Goal: Task Accomplishment & Management: Manage account settings

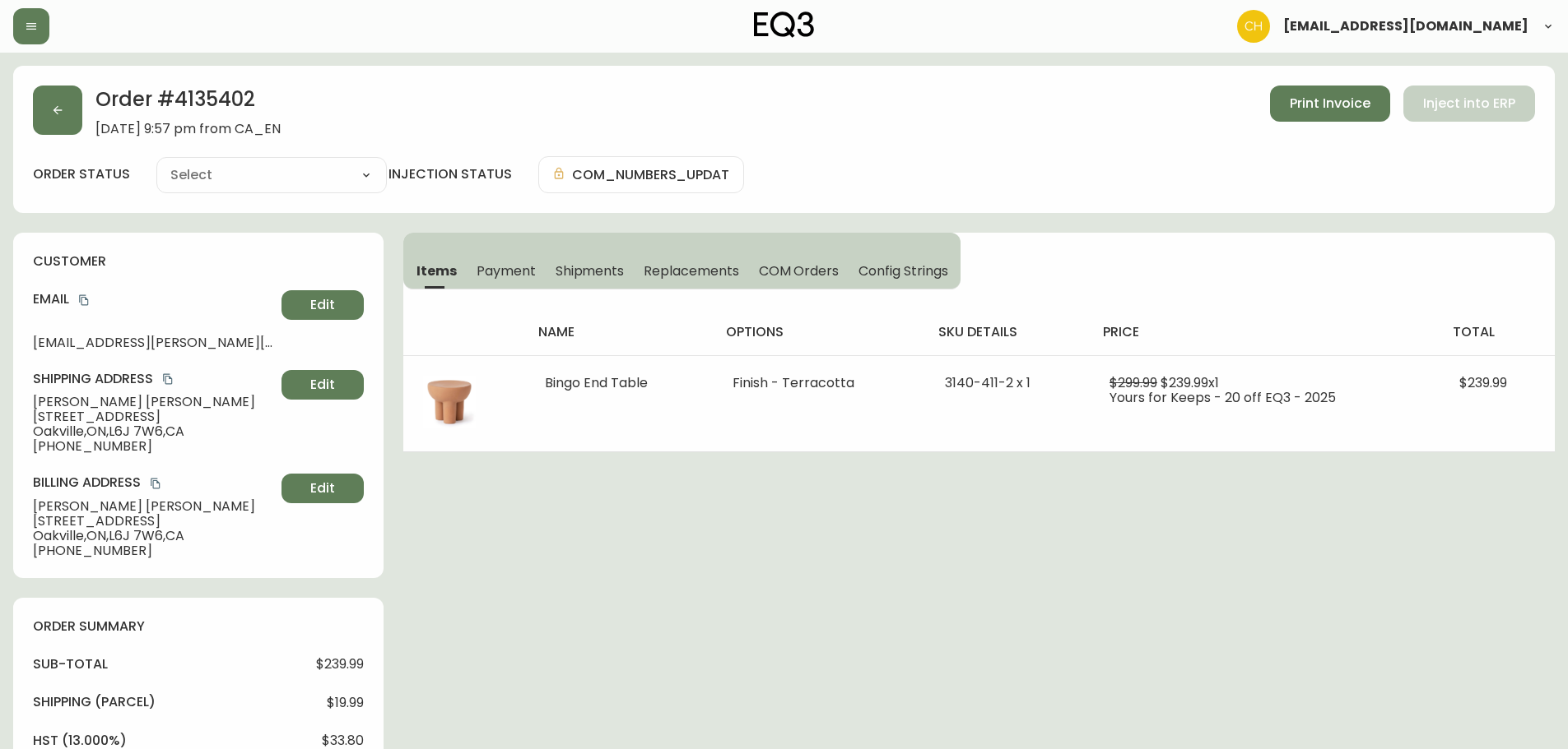
type input "Fully Shipped"
select select "FULLY_SHIPPED"
click at [52, 117] on button "button" at bounding box center [58, 110] width 49 height 49
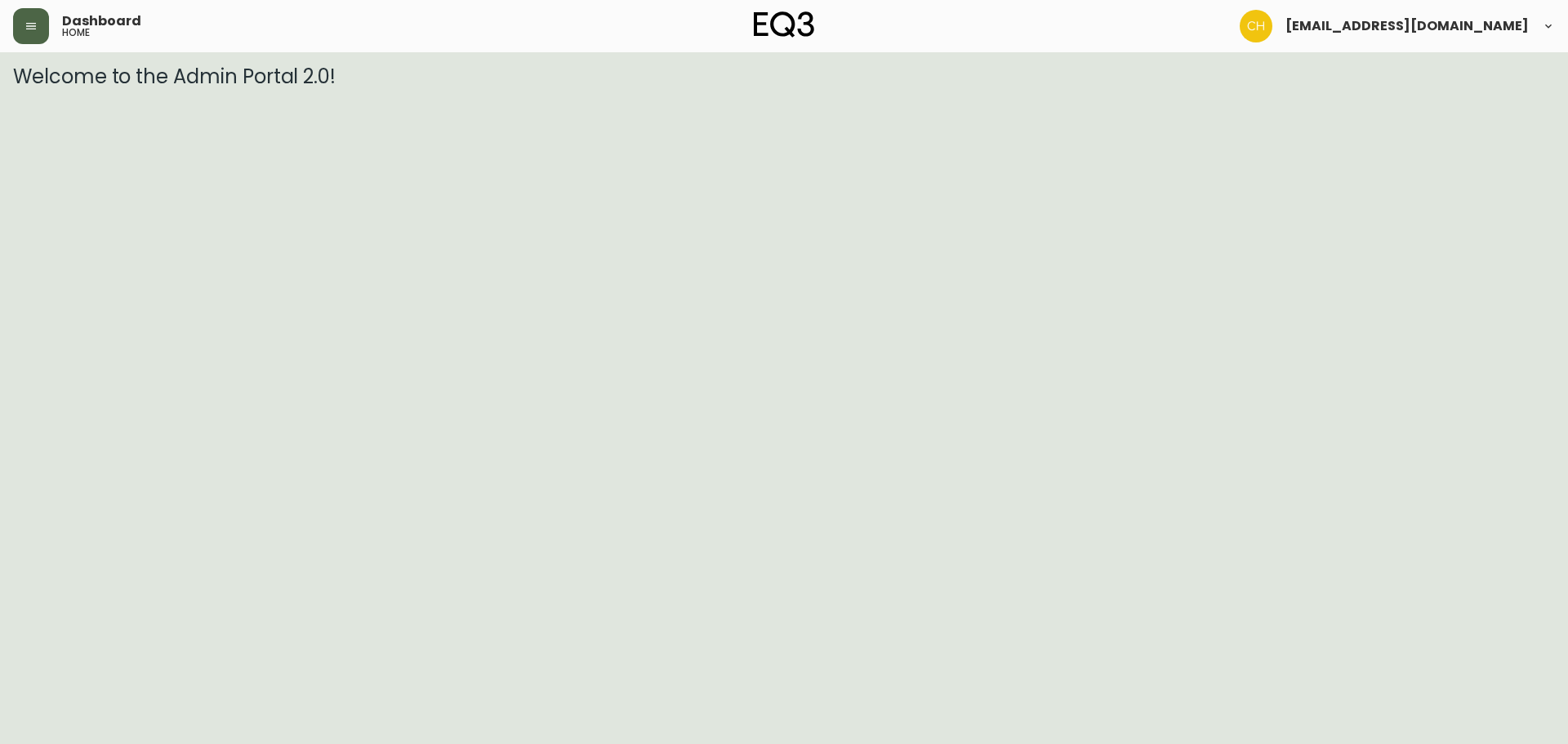
click at [28, 32] on icon "button" at bounding box center [30, 26] width 13 height 13
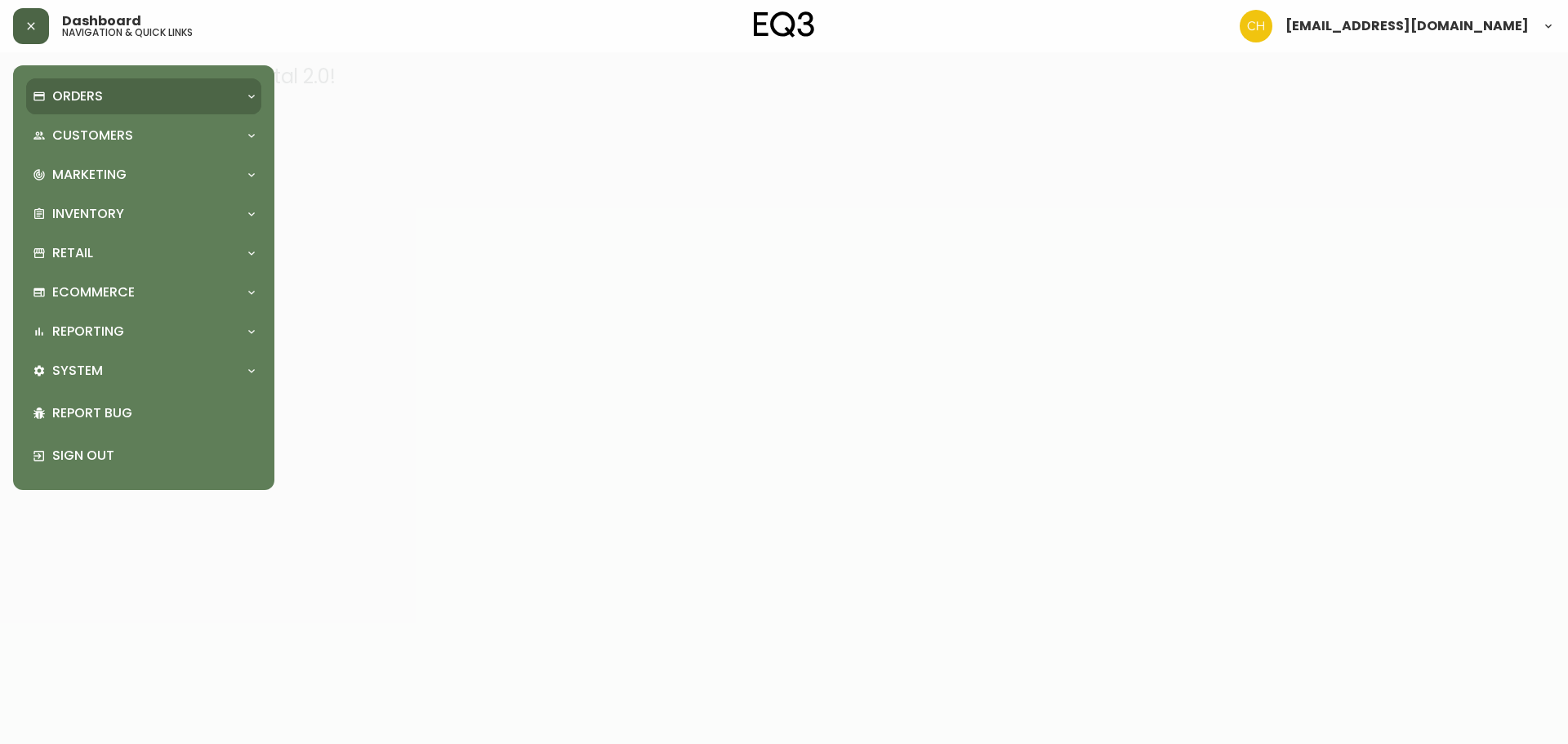
click at [80, 97] on p "Orders" at bounding box center [77, 96] width 50 height 18
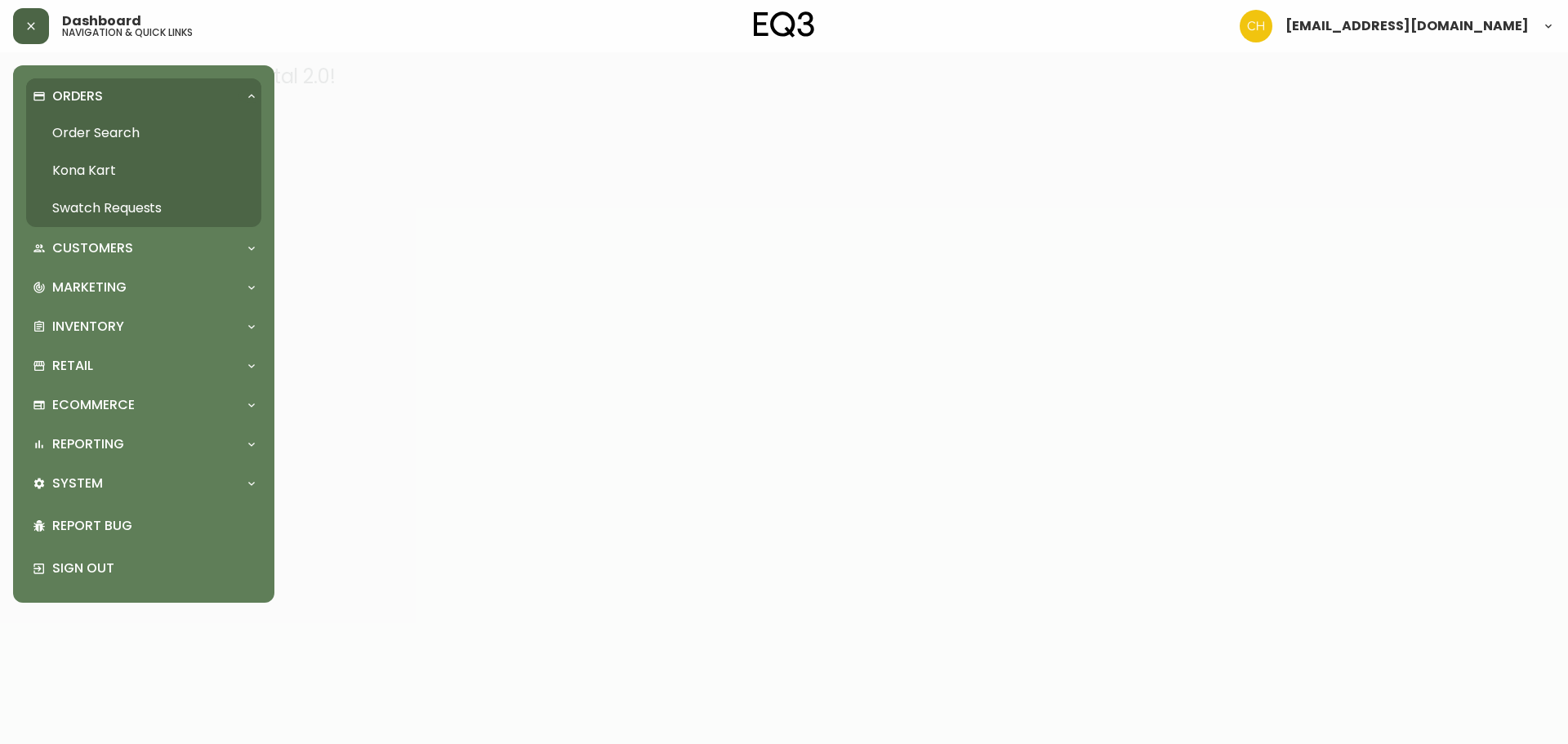
click at [87, 127] on link "Order Search" at bounding box center [143, 132] width 235 height 37
